Goal: Navigation & Orientation: Find specific page/section

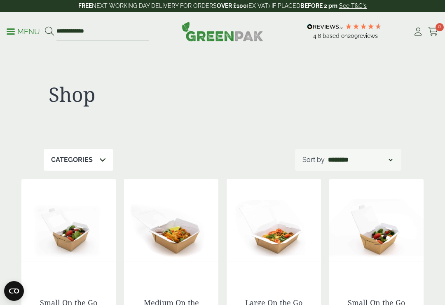
click at [95, 159] on div "Categories" at bounding box center [79, 159] width 70 height 21
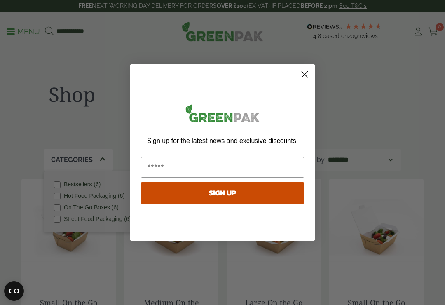
click at [311, 81] on icon "Close dialog" at bounding box center [304, 74] width 14 height 14
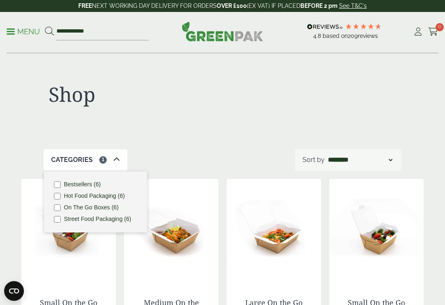
click at [386, 152] on div "**********" at bounding box center [348, 159] width 106 height 21
click at [393, 160] on select "**********" at bounding box center [360, 160] width 68 height 10
click at [15, 31] on p "Menu" at bounding box center [23, 32] width 33 height 10
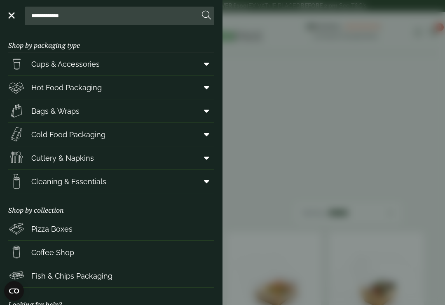
click at [204, 137] on icon at bounding box center [206, 134] width 5 height 8
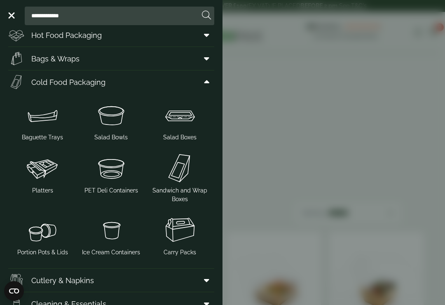
scroll to position [49, 0]
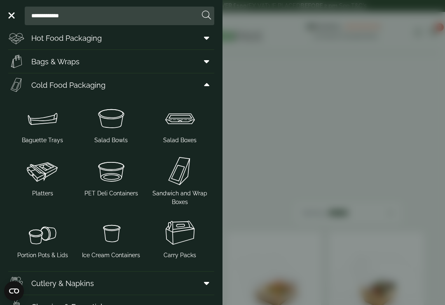
click at [55, 191] on span "Platters" at bounding box center [43, 175] width 62 height 43
click at [207, 89] on icon at bounding box center [206, 85] width 5 height 8
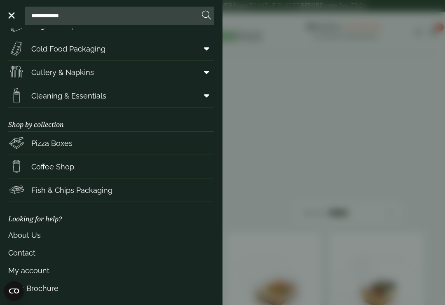
scroll to position [86, 0]
click at [86, 165] on link "Coffee Shop" at bounding box center [111, 166] width 206 height 23
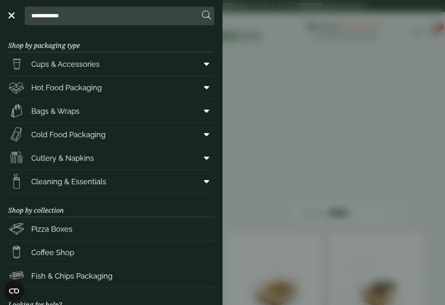
scroll to position [0, 0]
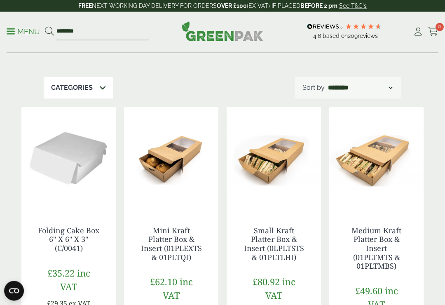
scroll to position [118, 0]
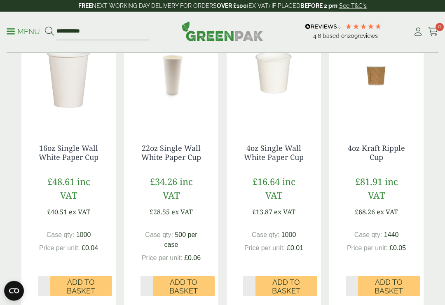
scroll to position [721, 0]
